Goal: Transaction & Acquisition: Subscribe to service/newsletter

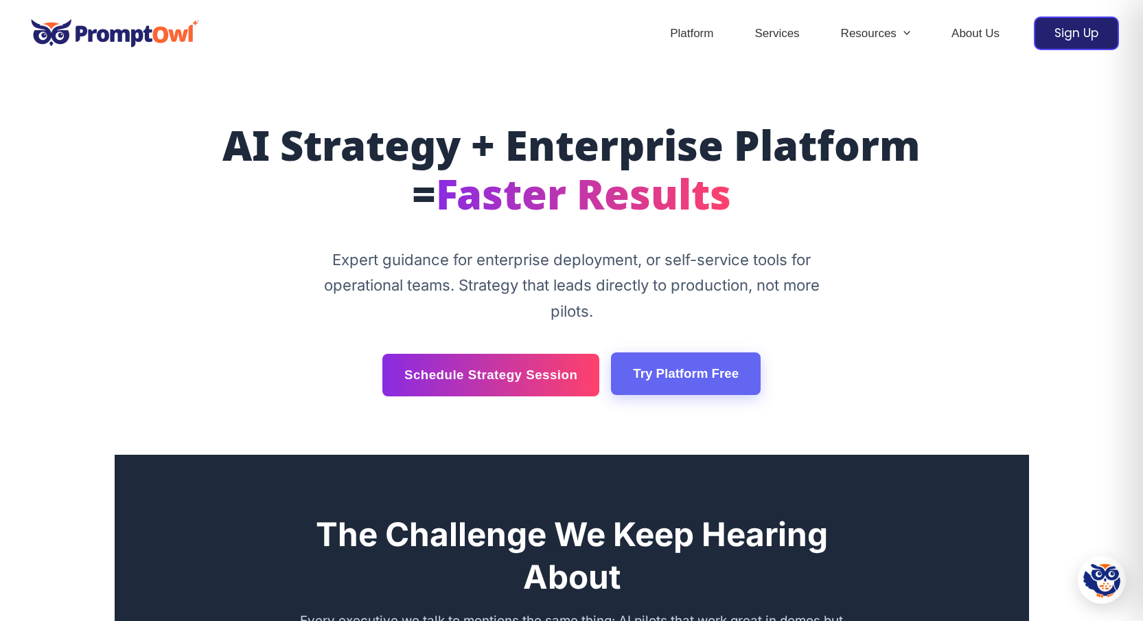
click at [720, 380] on link "Try Platform Free" at bounding box center [686, 373] width 150 height 43
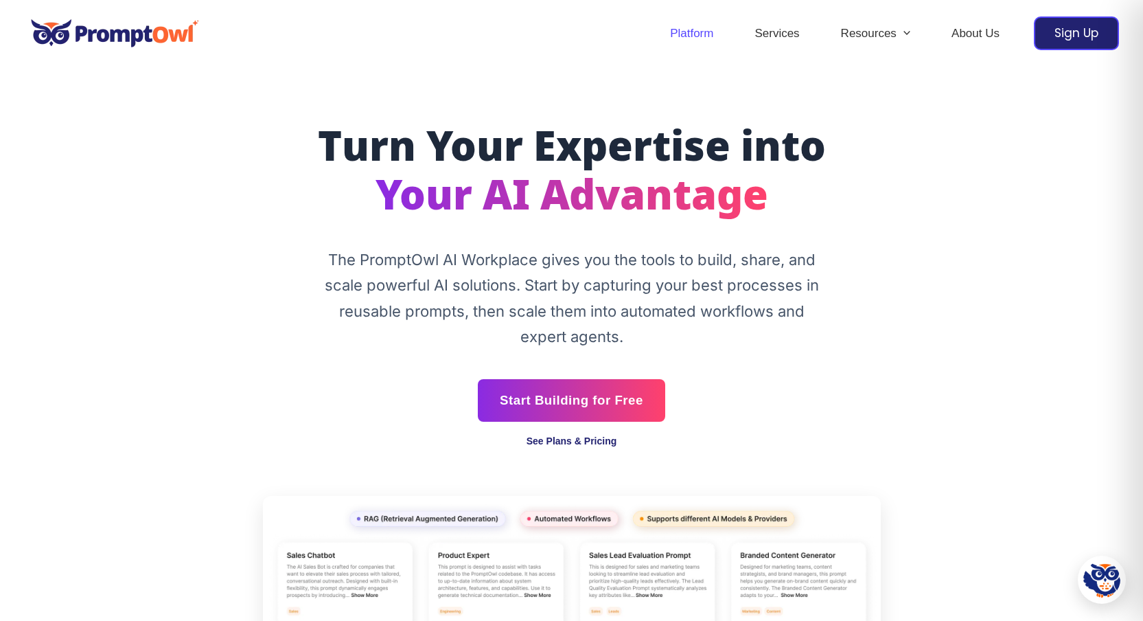
click at [544, 439] on link "See Plans & Pricing" at bounding box center [572, 440] width 91 height 11
